Goal: Task Accomplishment & Management: Manage account settings

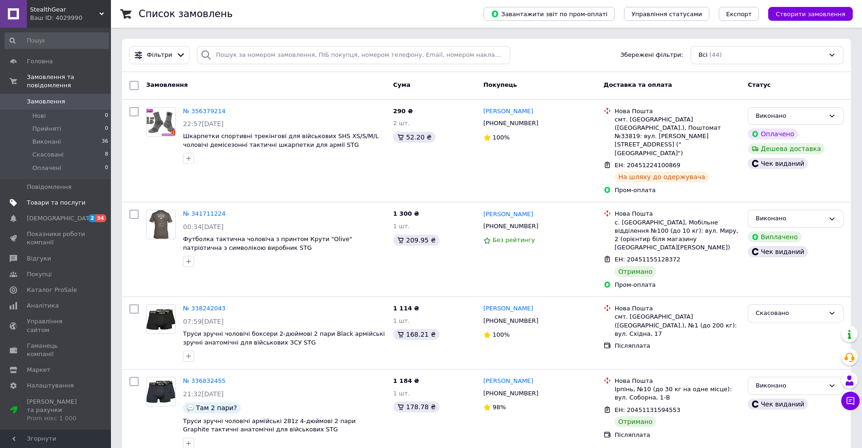
click at [56, 199] on span "Товари та послуги" at bounding box center [56, 203] width 59 height 8
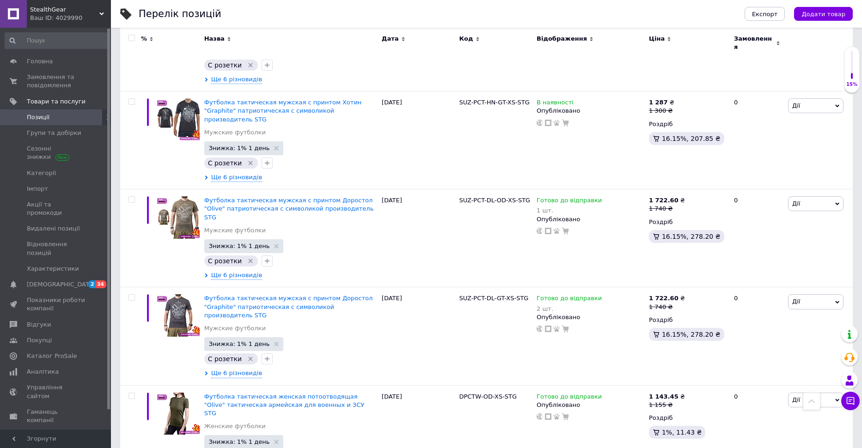
scroll to position [8556, 0]
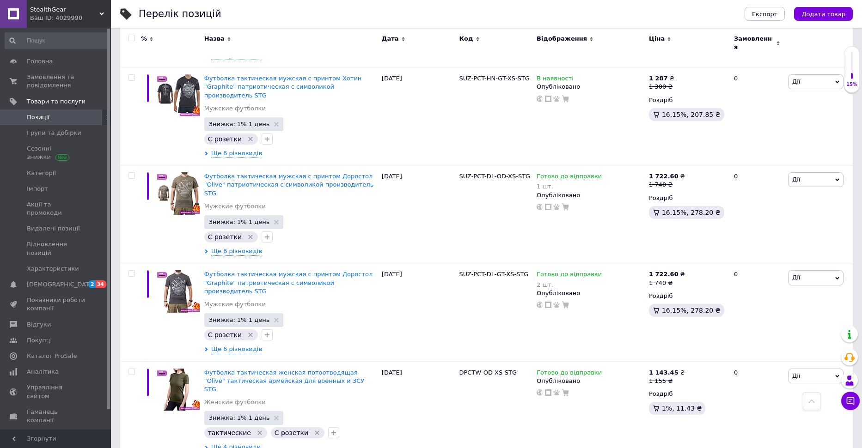
scroll to position [8593, 0]
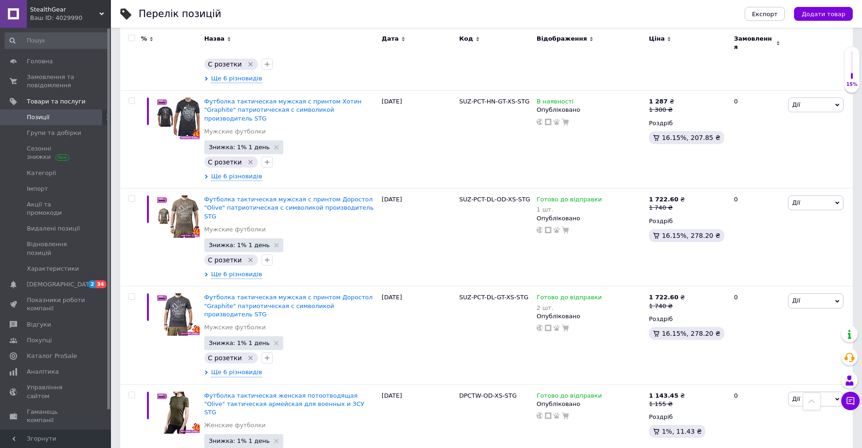
scroll to position [8556, 0]
click at [98, 116] on span at bounding box center [97, 117] width 25 height 8
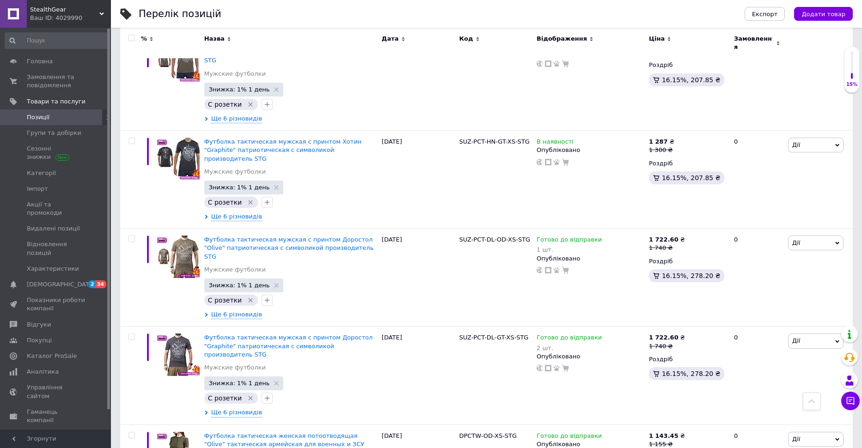
scroll to position [8556, 0]
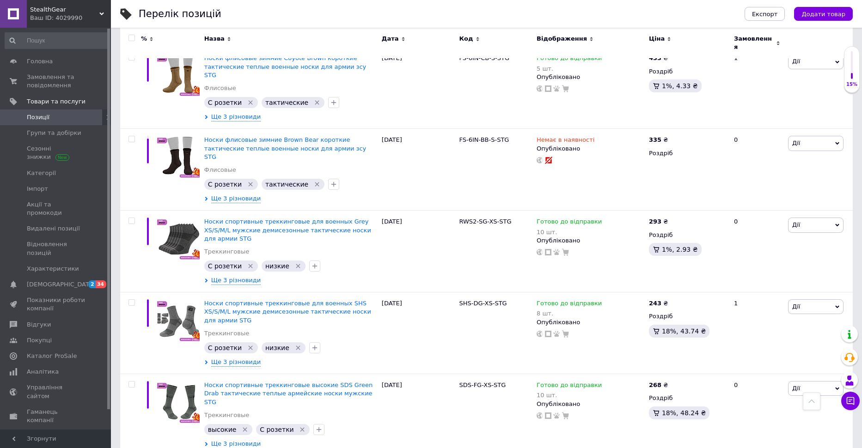
scroll to position [3719, 0]
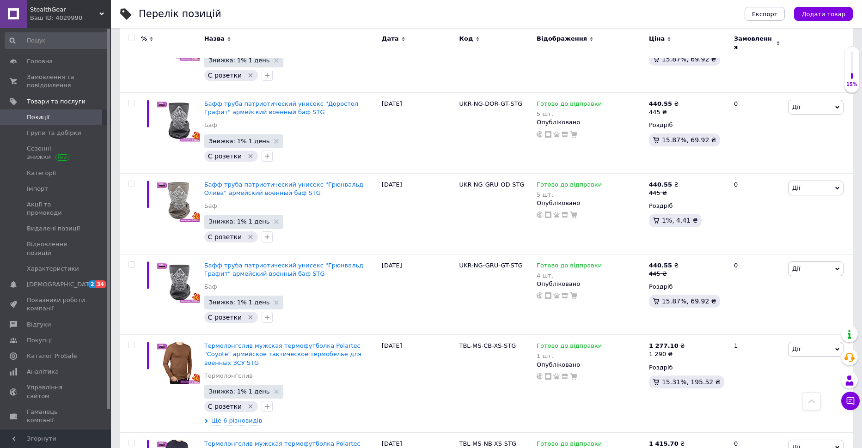
scroll to position [2841, 0]
click at [131, 38] on input "checkbox" at bounding box center [131, 38] width 6 height 6
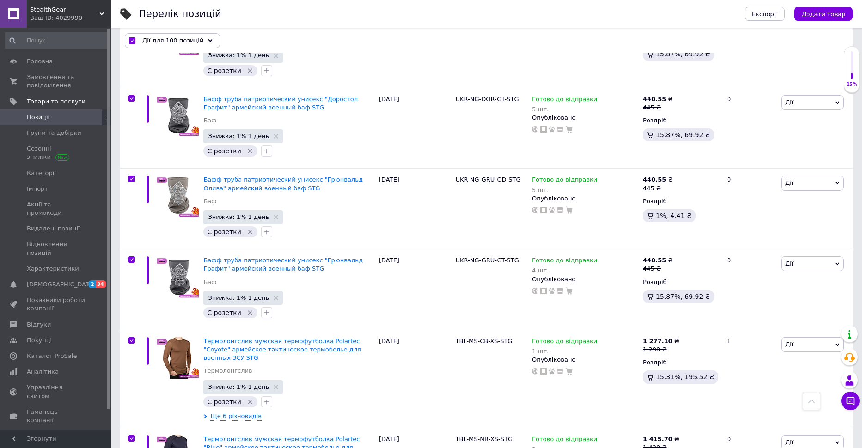
checkbox input "true"
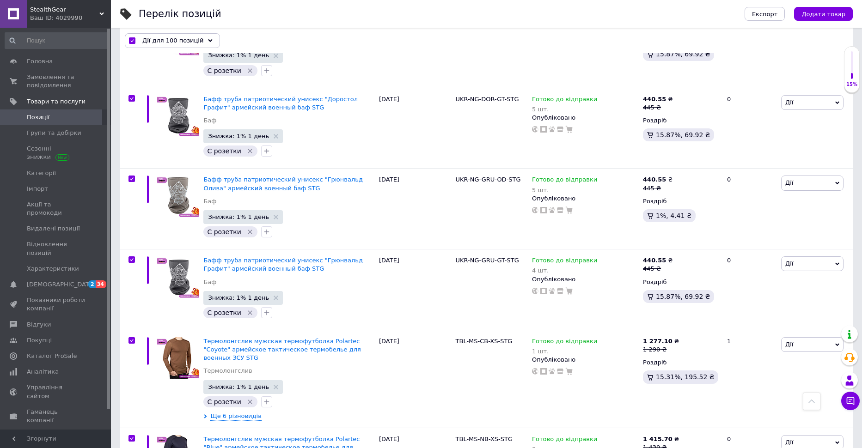
checkbox input "true"
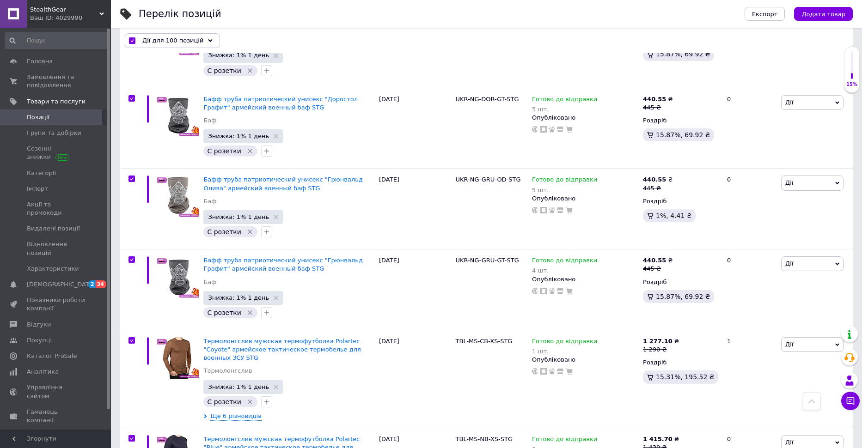
checkbox input "true"
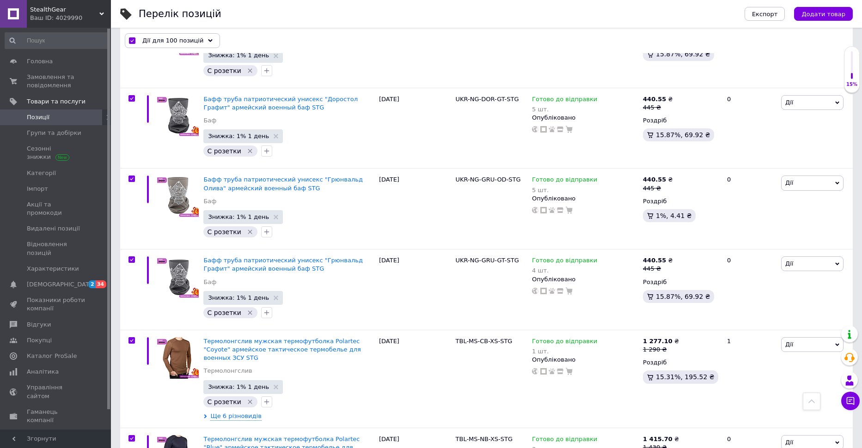
checkbox input "true"
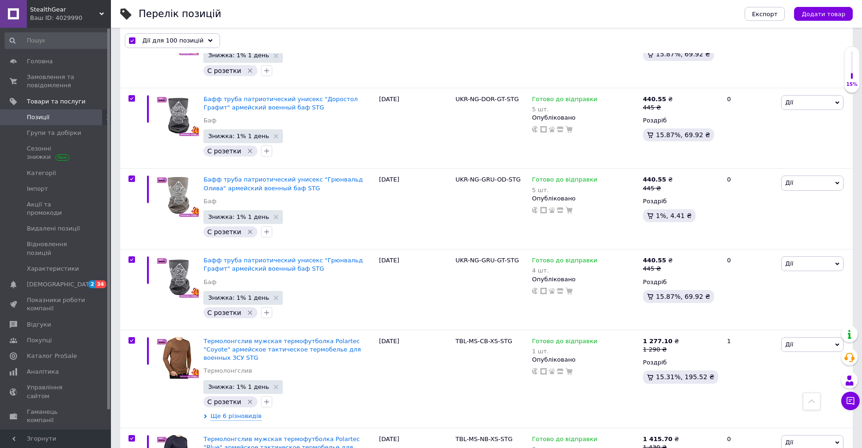
checkbox input "true"
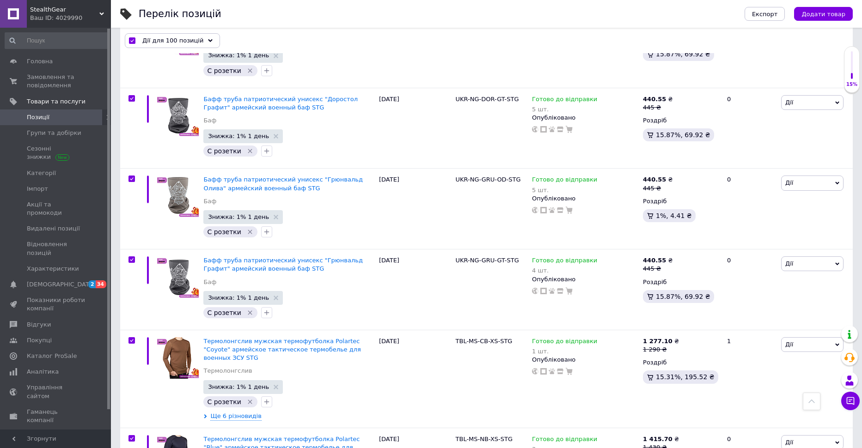
checkbox input "true"
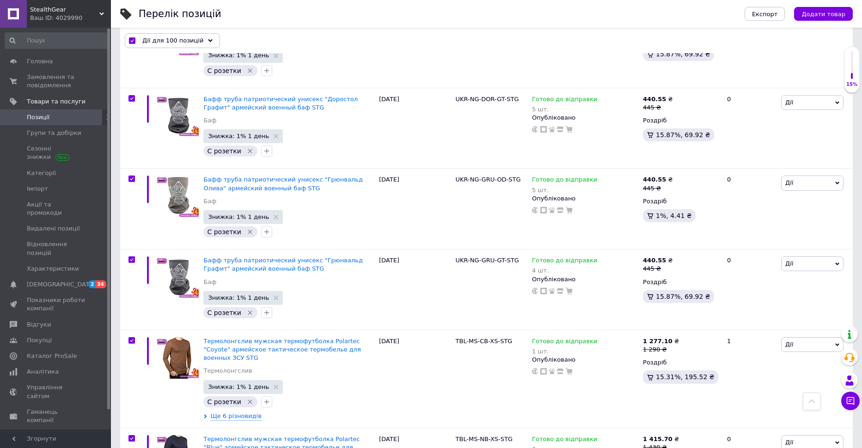
checkbox input "true"
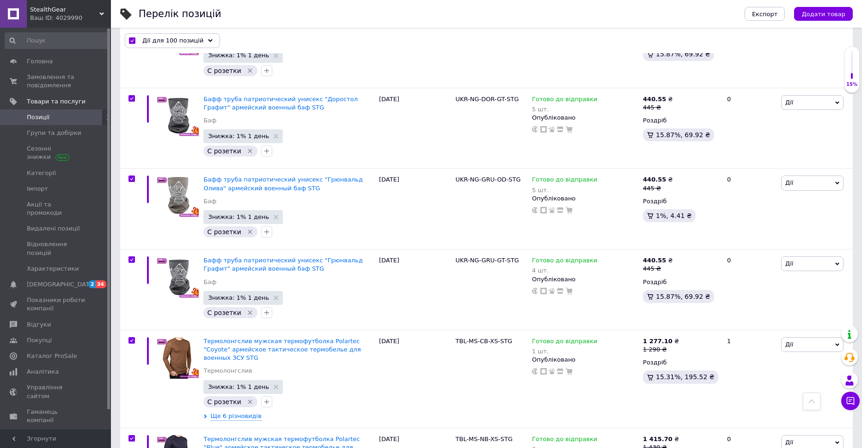
checkbox input "true"
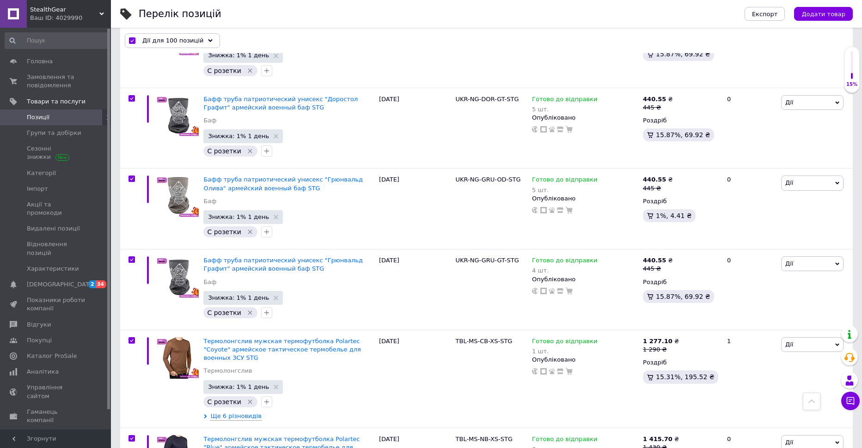
checkbox input "true"
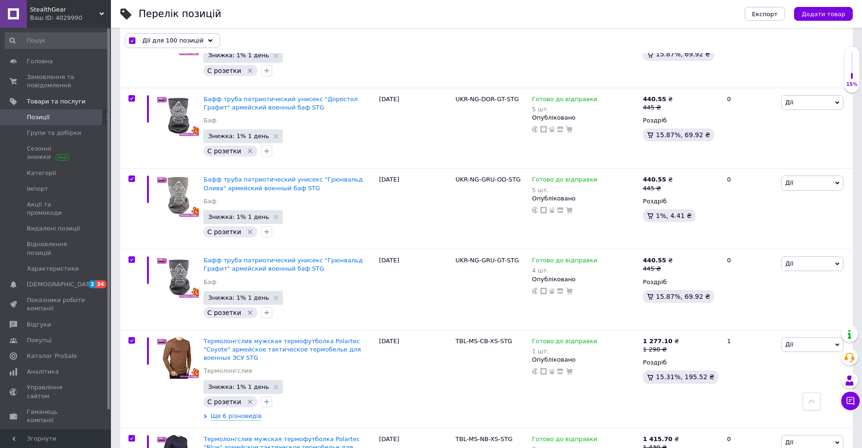
checkbox input "true"
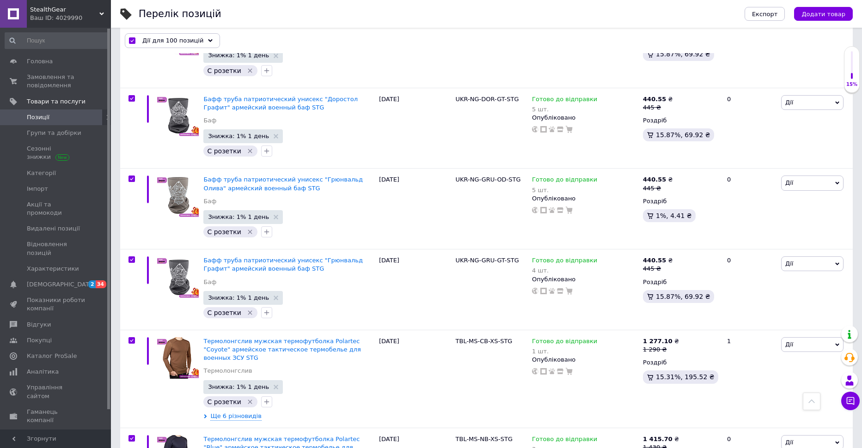
checkbox input "true"
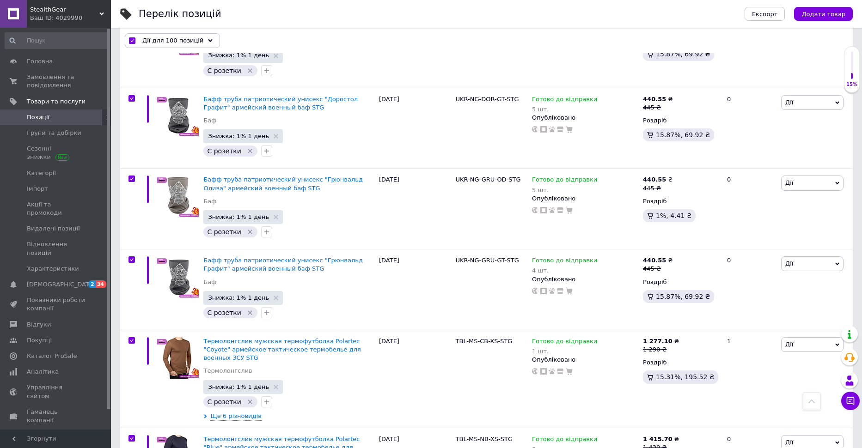
checkbox input "true"
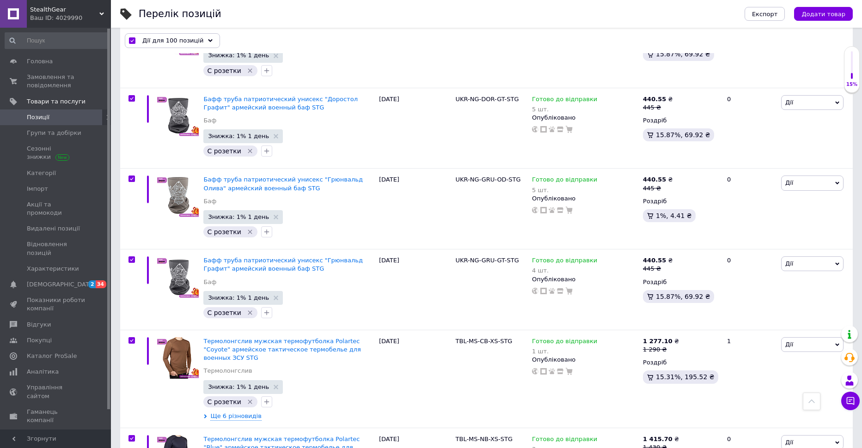
checkbox input "true"
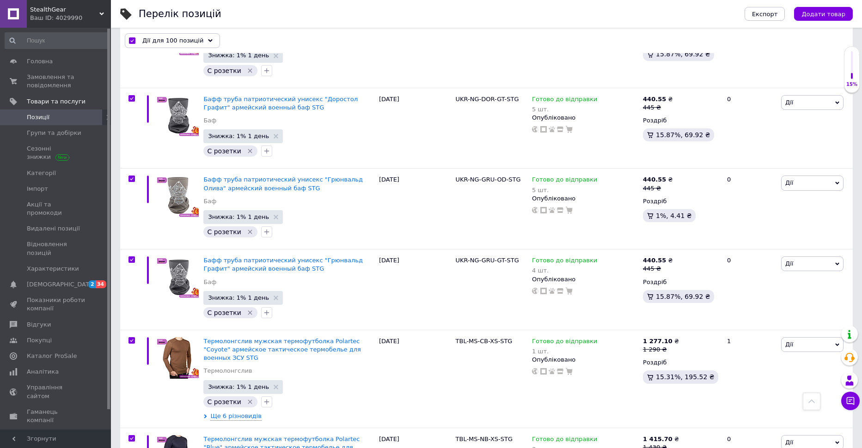
checkbox input "true"
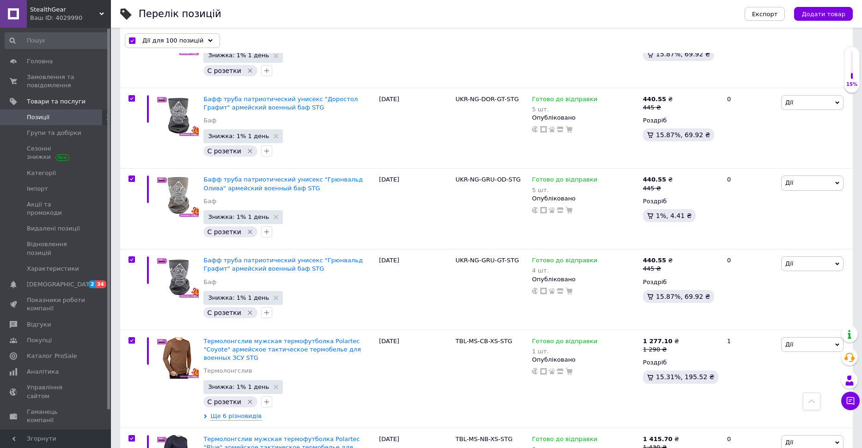
checkbox input "true"
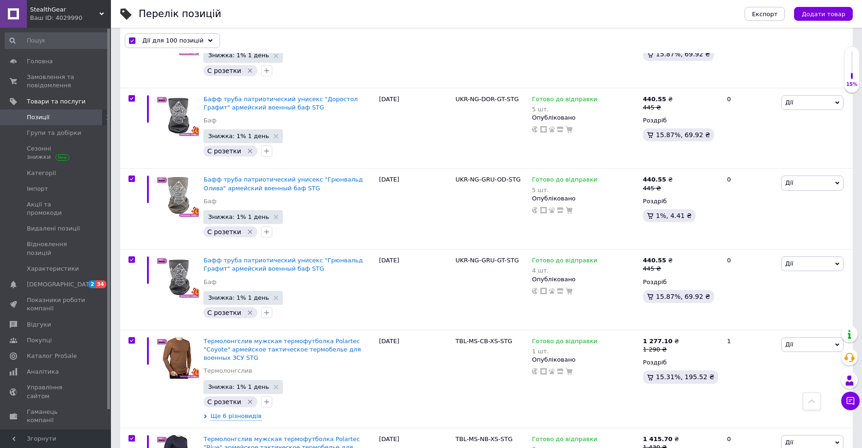
checkbox input "true"
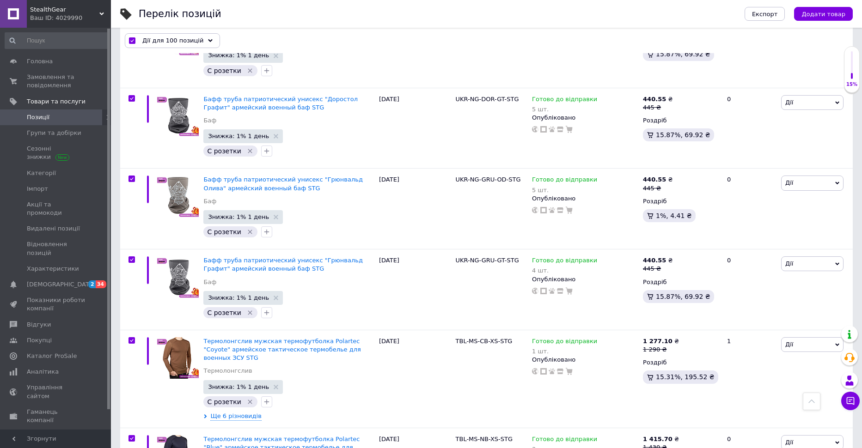
checkbox input "true"
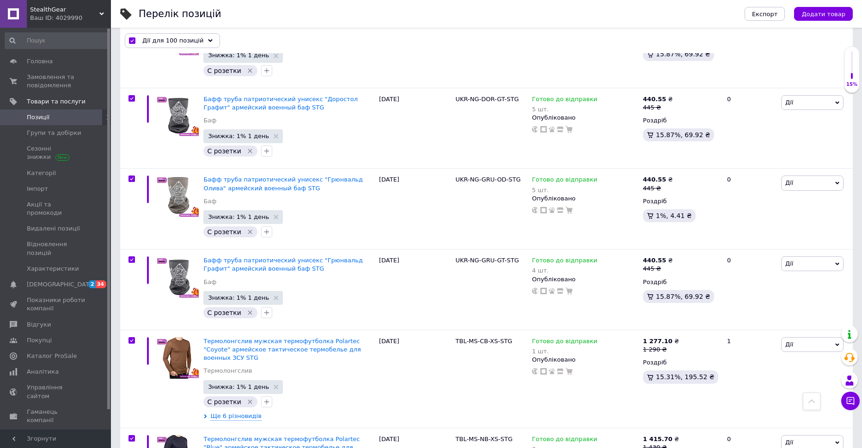
checkbox input "true"
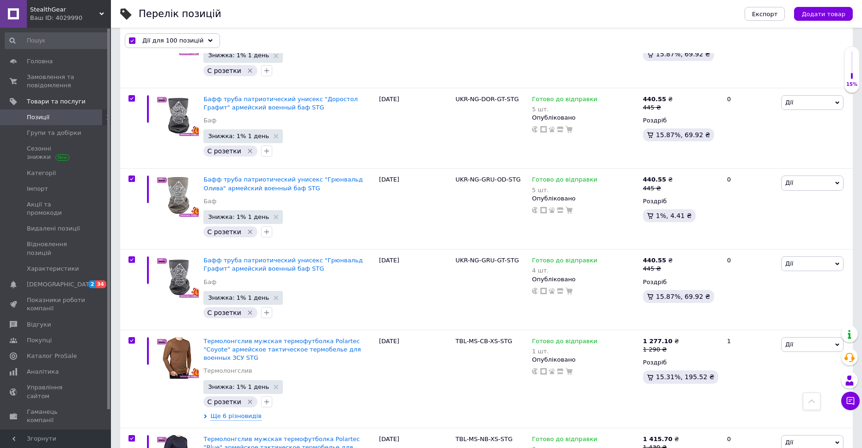
checkbox input "true"
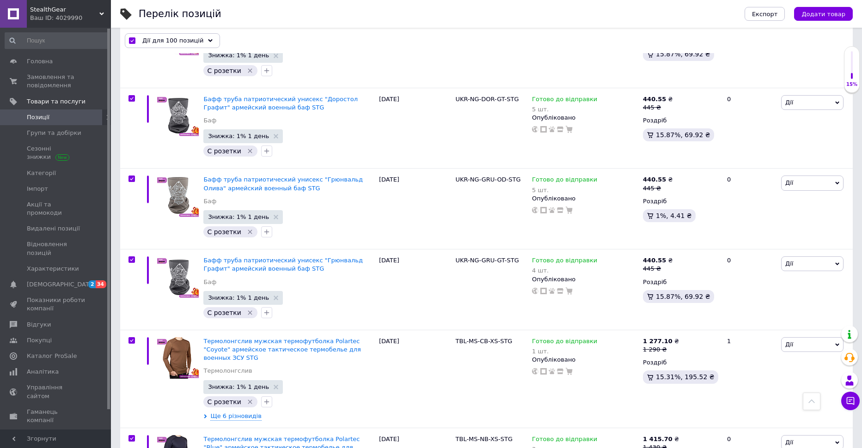
checkbox input "true"
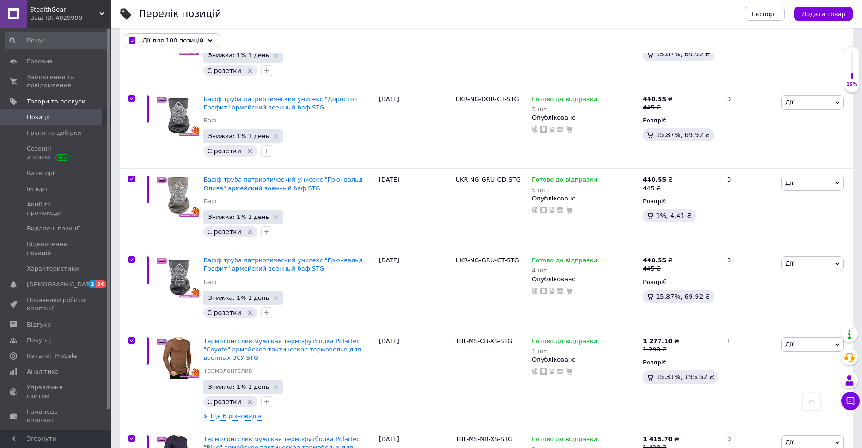
scroll to position [2849, 0]
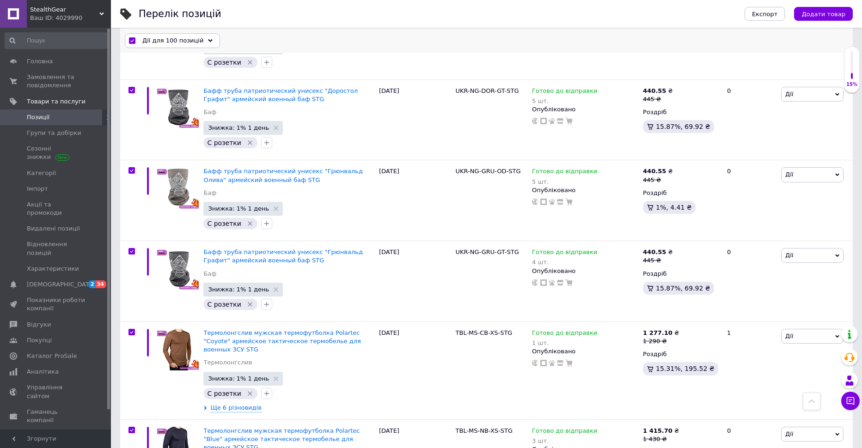
click at [208, 42] on icon at bounding box center [210, 40] width 5 height 5
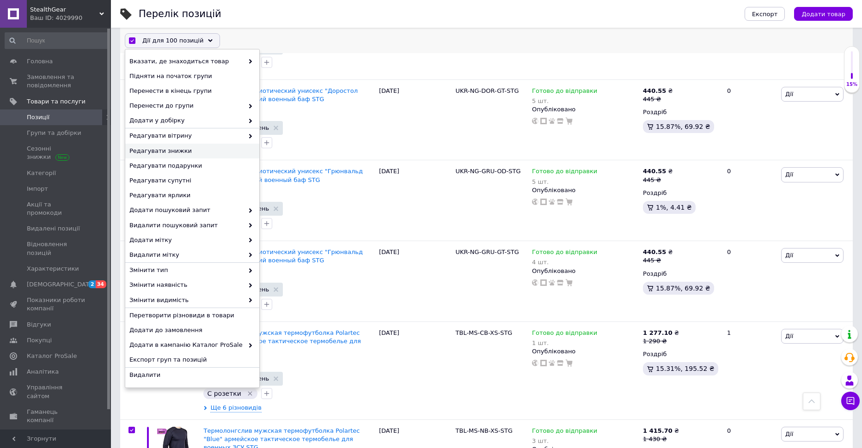
click at [178, 153] on span "Редагувати знижки" at bounding box center [190, 151] width 123 height 8
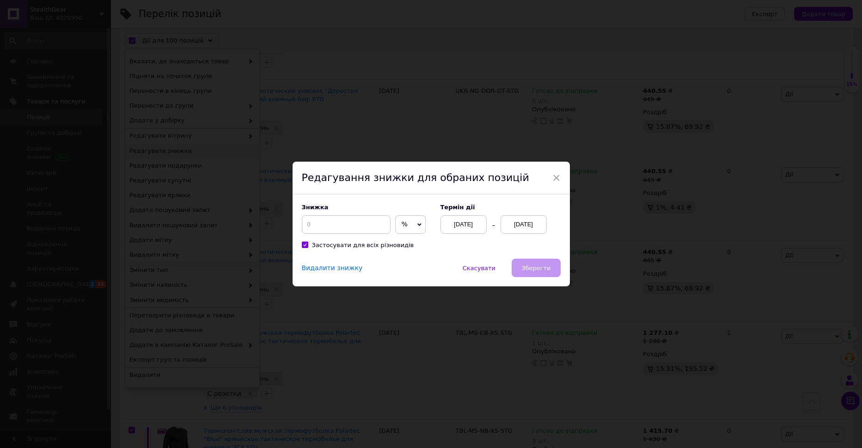
scroll to position [2812, 0]
click at [312, 225] on input at bounding box center [349, 224] width 89 height 18
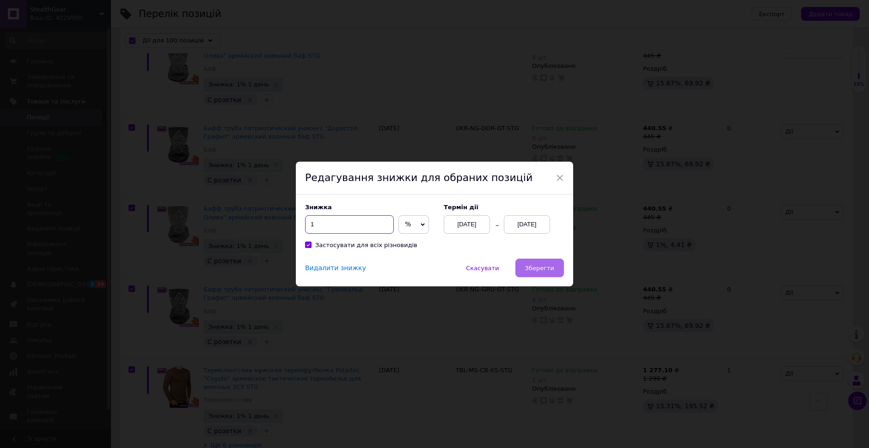
type input "1"
click at [542, 263] on button "Зберегти" at bounding box center [539, 268] width 49 height 18
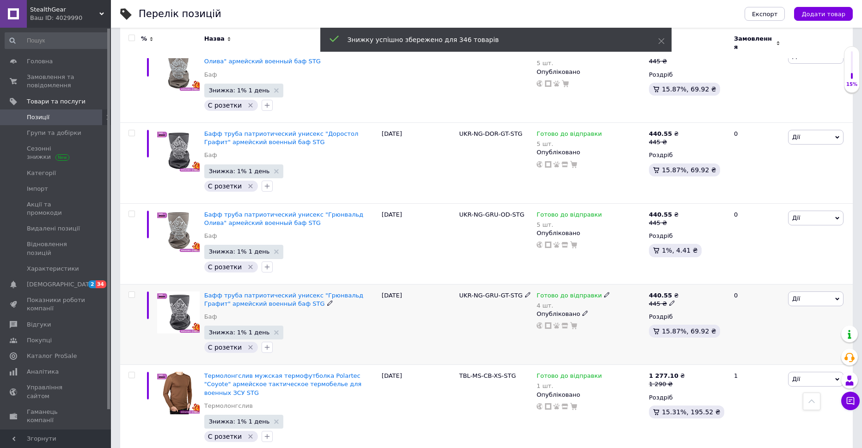
checkbox input "false"
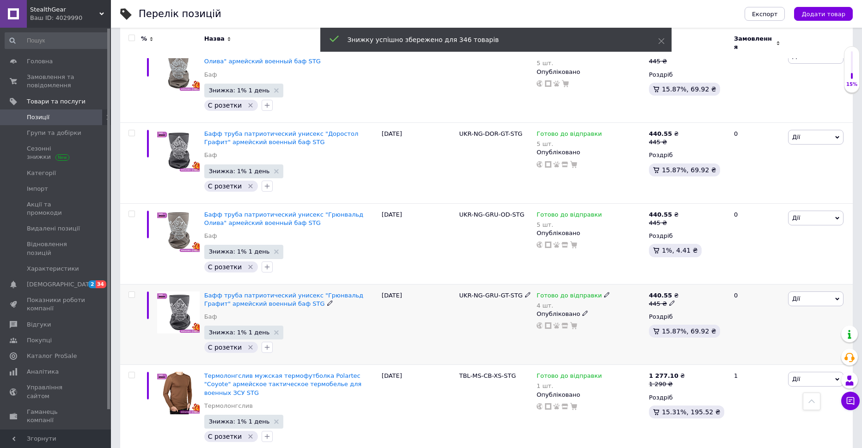
checkbox input "false"
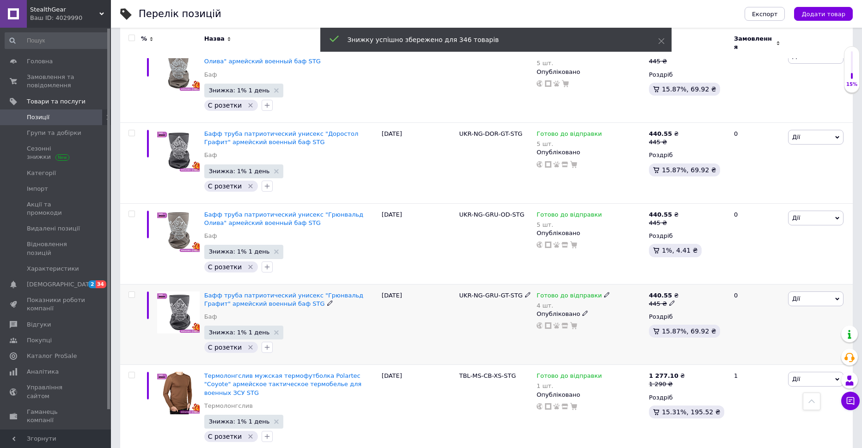
checkbox input "false"
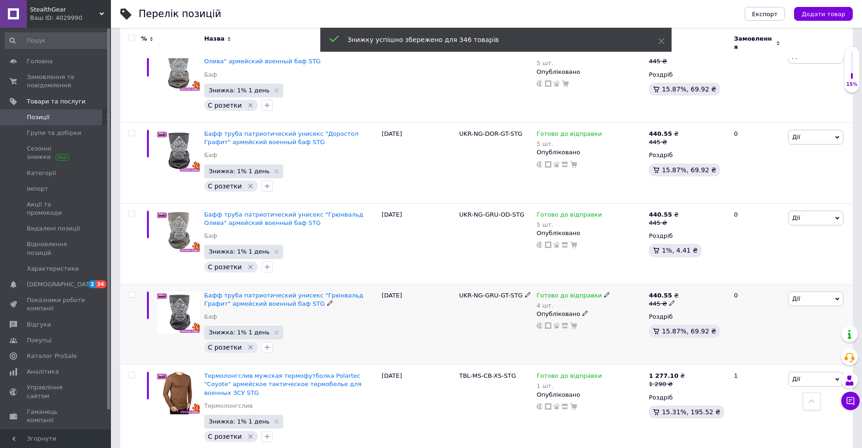
checkbox input "false"
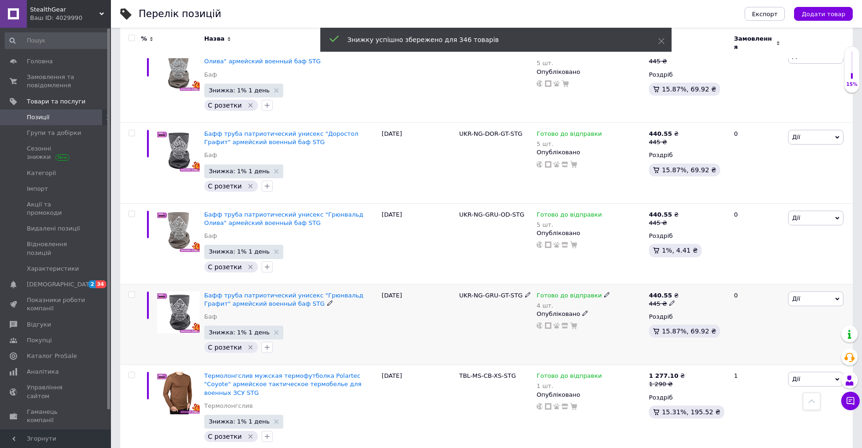
checkbox input "false"
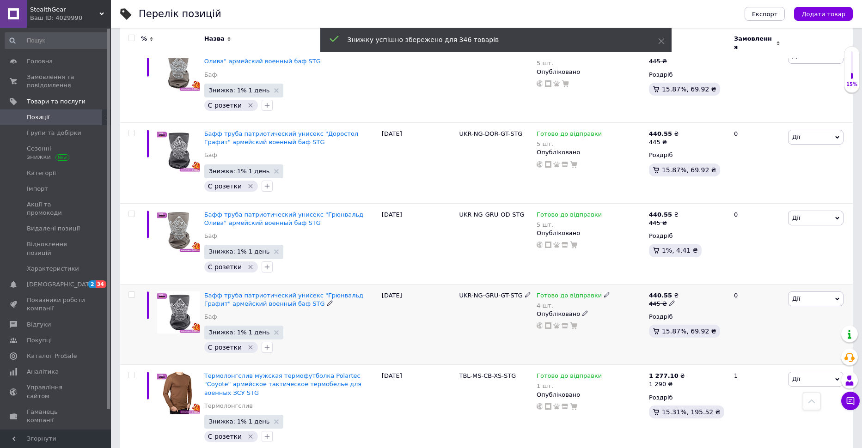
checkbox input "false"
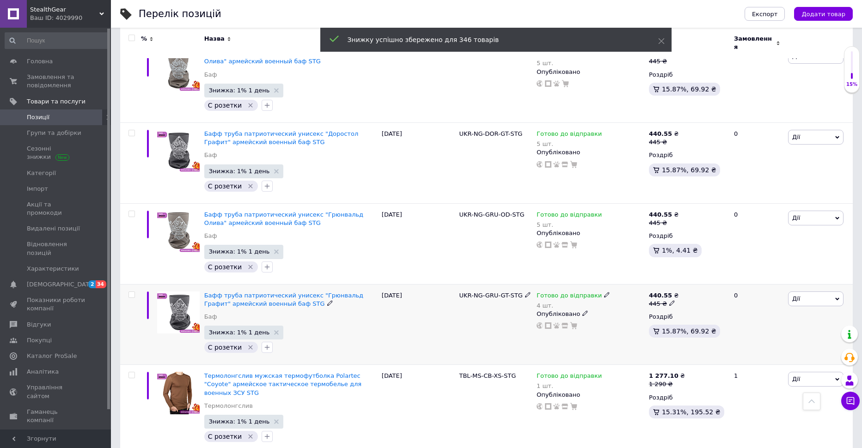
checkbox input "false"
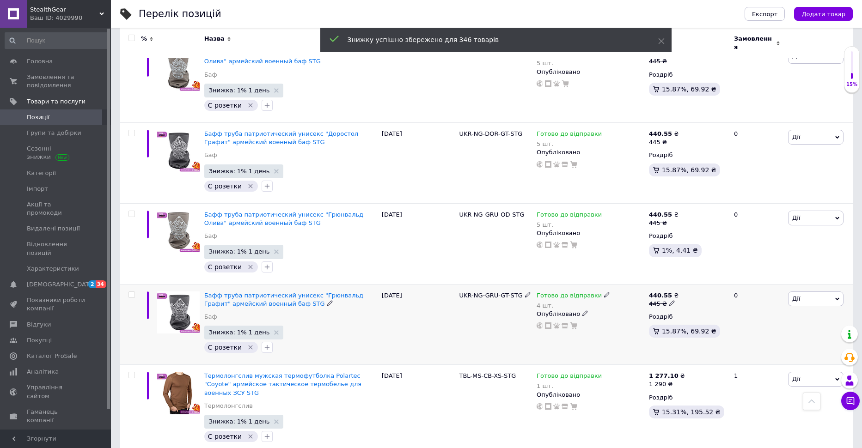
checkbox input "false"
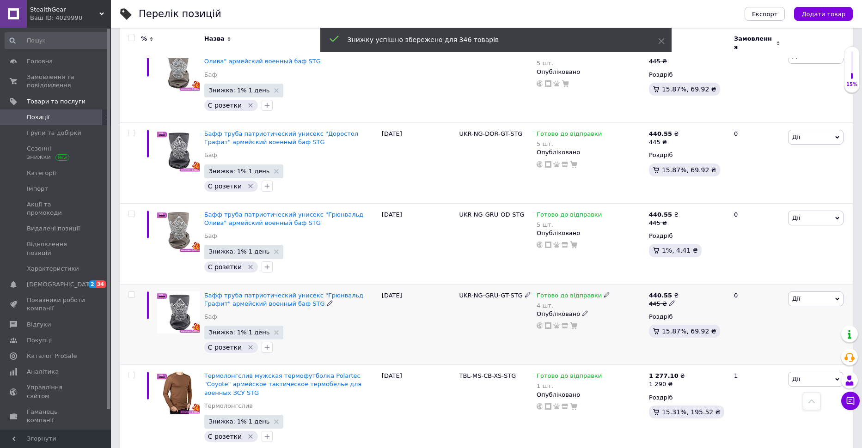
checkbox input "false"
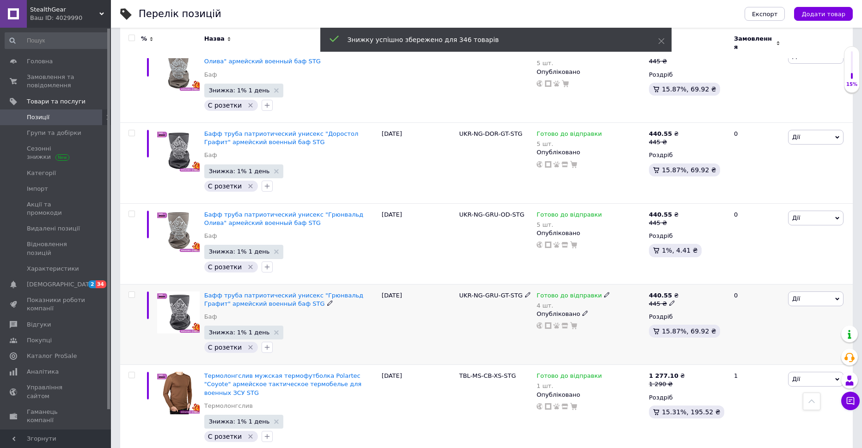
checkbox input "false"
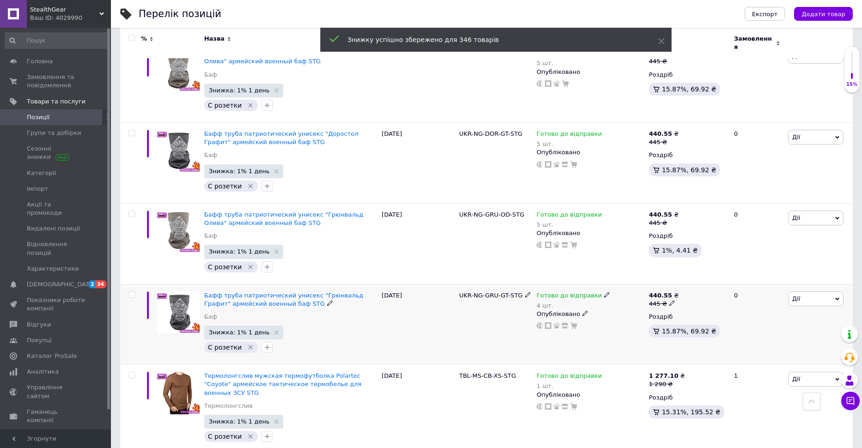
checkbox input "false"
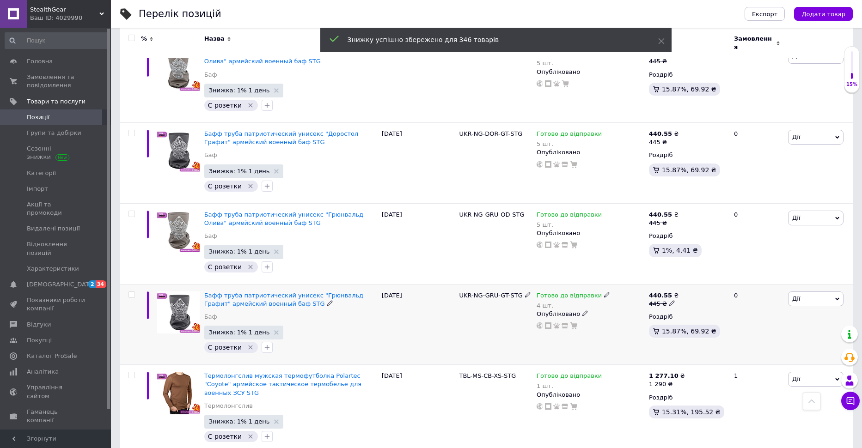
checkbox input "false"
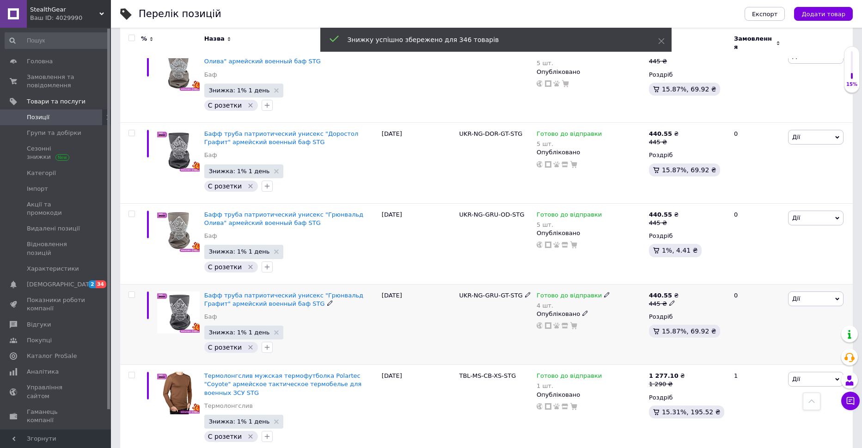
checkbox input "false"
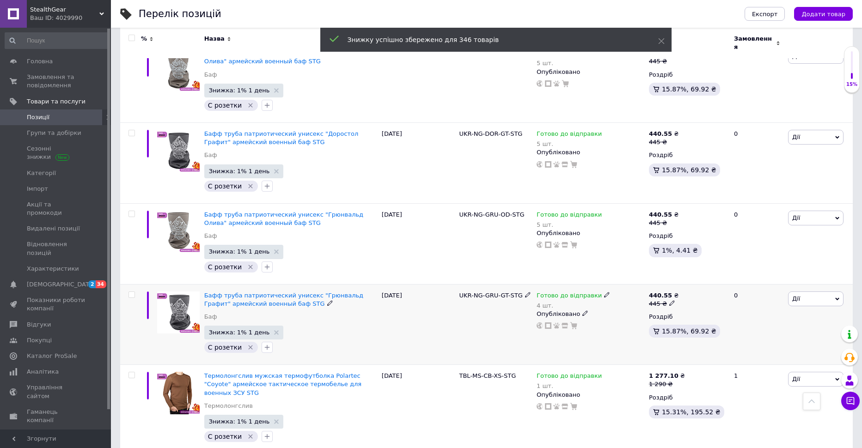
checkbox input "false"
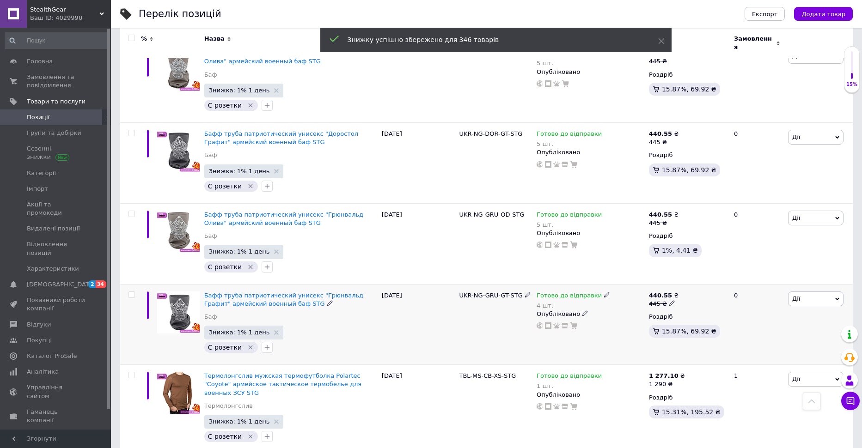
checkbox input "false"
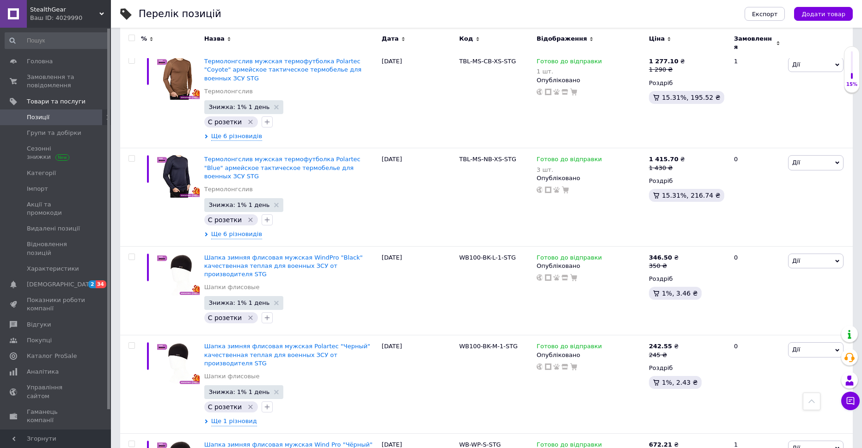
scroll to position [3127, 0]
